Goal: Task Accomplishment & Management: Use online tool/utility

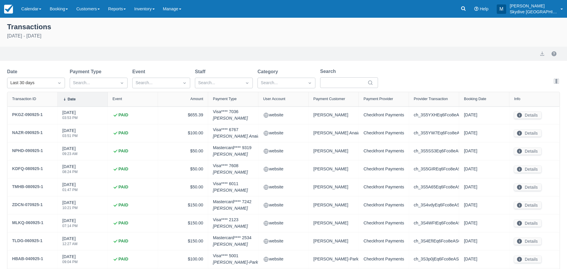
select select "10"
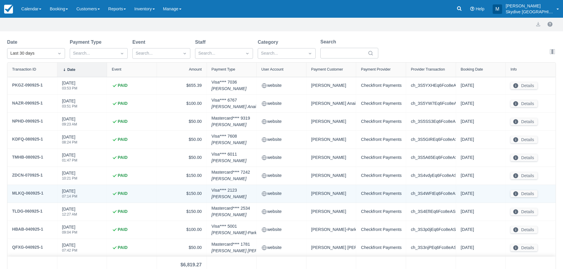
scroll to position [49, 0]
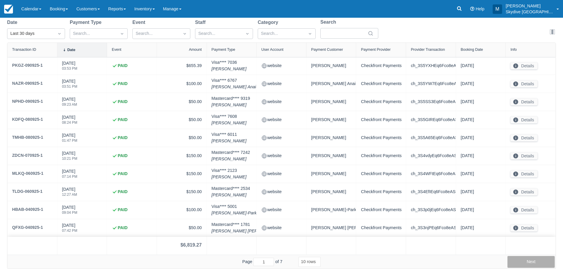
click at [535, 265] on button "Next" at bounding box center [530, 262] width 47 height 12
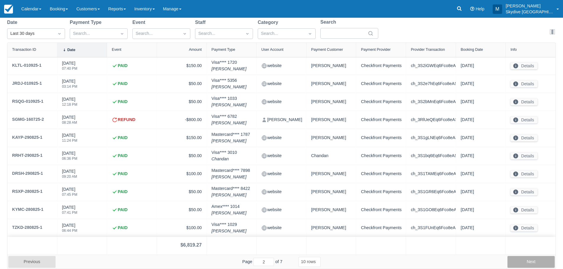
click at [535, 265] on button "Next" at bounding box center [530, 262] width 47 height 12
type input "4"
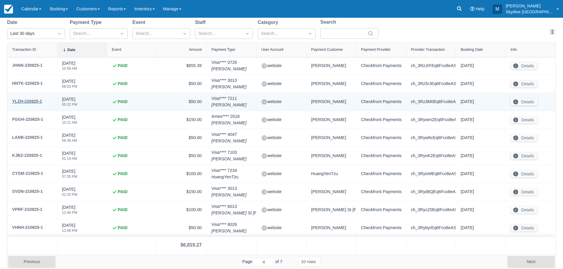
click at [33, 101] on div "YLZH-220825-1" at bounding box center [27, 101] width 30 height 7
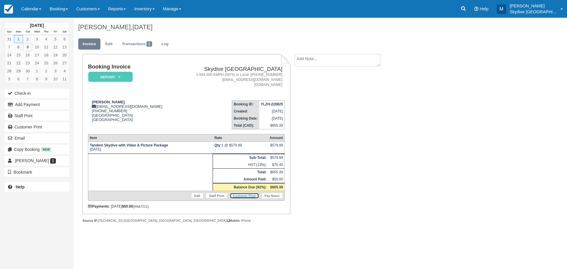
click at [251, 196] on link "Customer Print" at bounding box center [244, 196] width 29 height 6
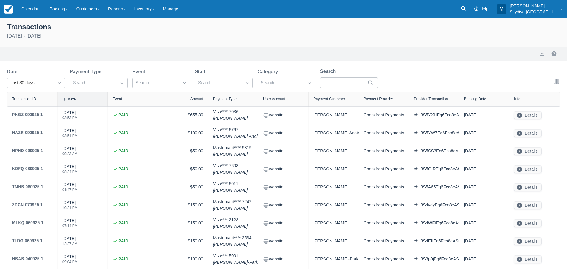
select select "10"
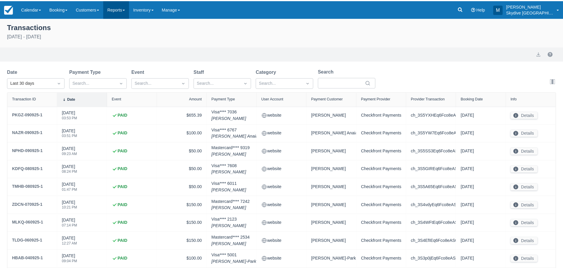
scroll to position [49, 0]
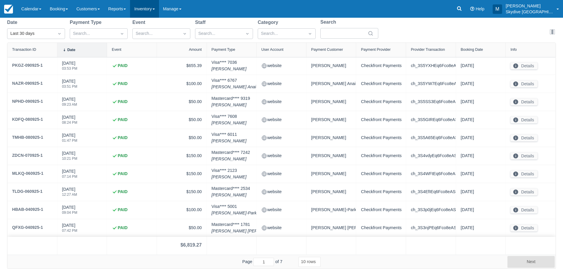
click at [155, 9] on span at bounding box center [153, 9] width 2 height 1
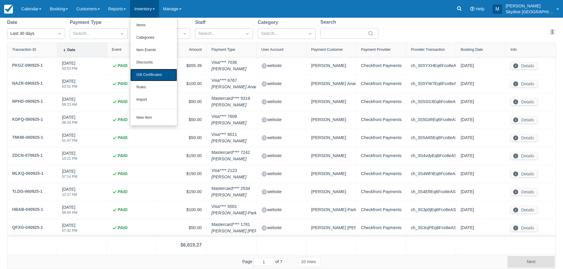
click at [157, 72] on link "Gift Certificates" at bounding box center [153, 75] width 47 height 12
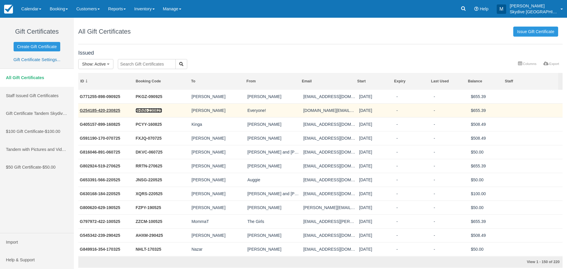
click at [151, 110] on link "JHNN-230825" at bounding box center [149, 110] width 27 height 5
click at [109, 109] on link "G254185-420-230825" at bounding box center [100, 110] width 40 height 5
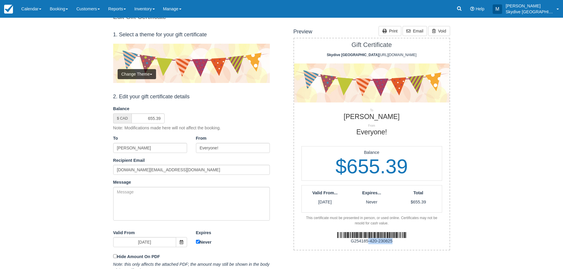
scroll to position [24, 0]
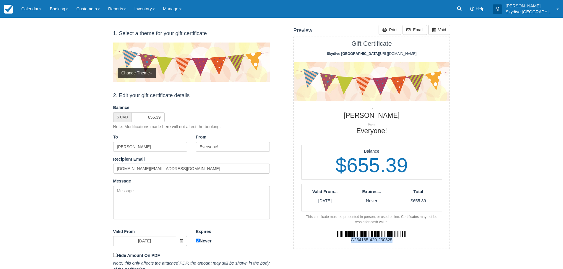
drag, startPoint x: 394, startPoint y: 264, endPoint x: 349, endPoint y: 255, distance: 45.4
click at [349, 255] on div "1. Select a theme for your gift certificate Change Theme Celebration Seasonal S…" at bounding box center [282, 166] width 346 height 282
copy div "G254185-420-230825"
click at [392, 29] on link "Print" at bounding box center [389, 30] width 23 height 10
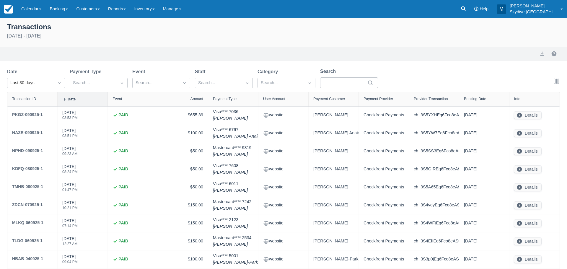
select select "10"
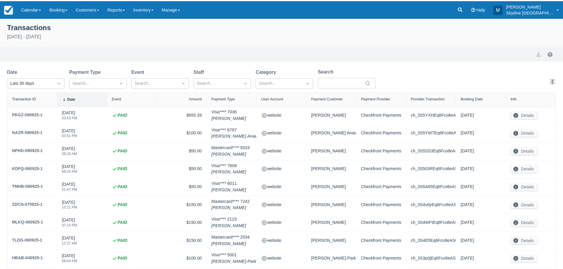
scroll to position [49, 0]
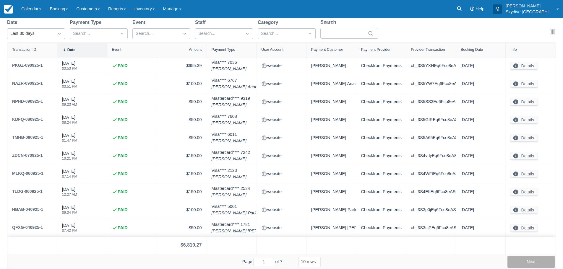
click at [529, 260] on button "Next" at bounding box center [530, 262] width 47 height 12
type input "2"
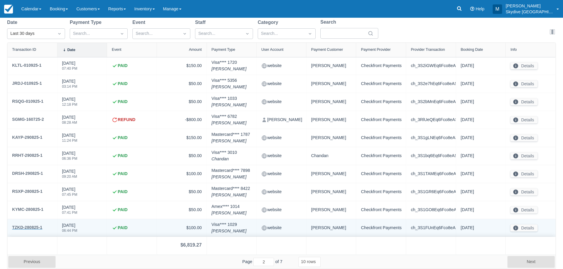
click at [30, 225] on div "TZKD-280825-1" at bounding box center [27, 227] width 30 height 7
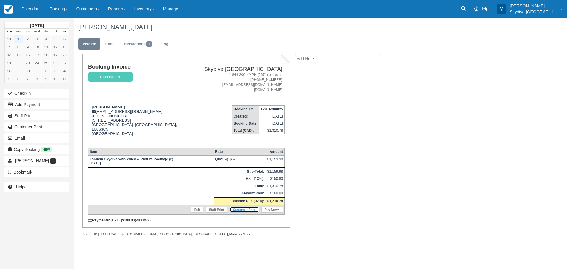
click at [248, 207] on link "Customer Print" at bounding box center [244, 210] width 29 height 6
